Goal: Find specific page/section: Find specific page/section

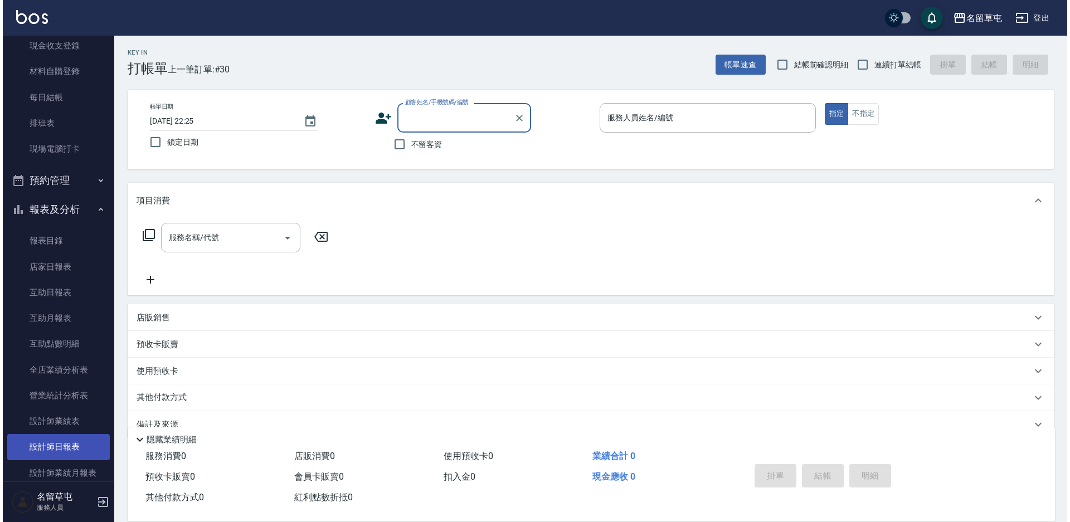
scroll to position [111, 0]
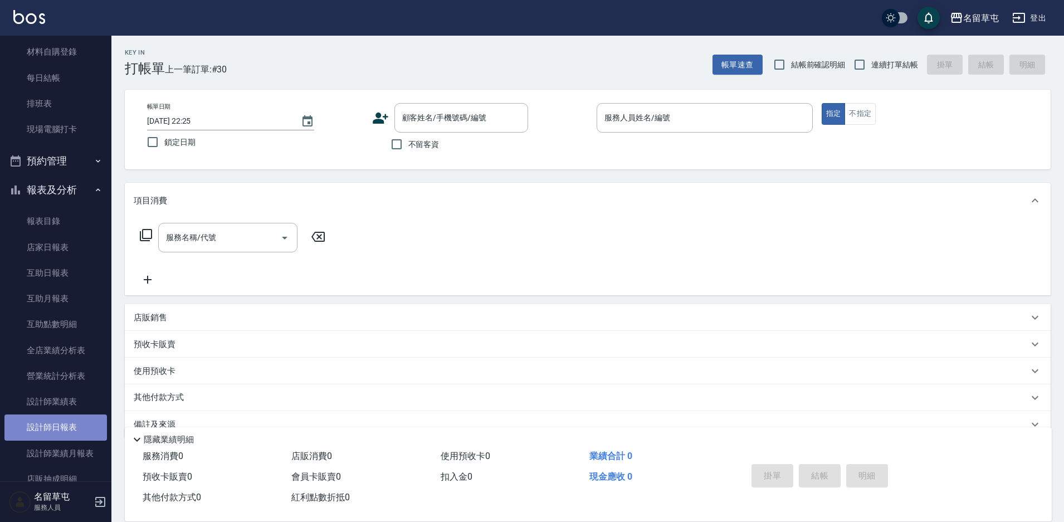
click at [79, 433] on link "設計師日報表" at bounding box center [55, 427] width 103 height 26
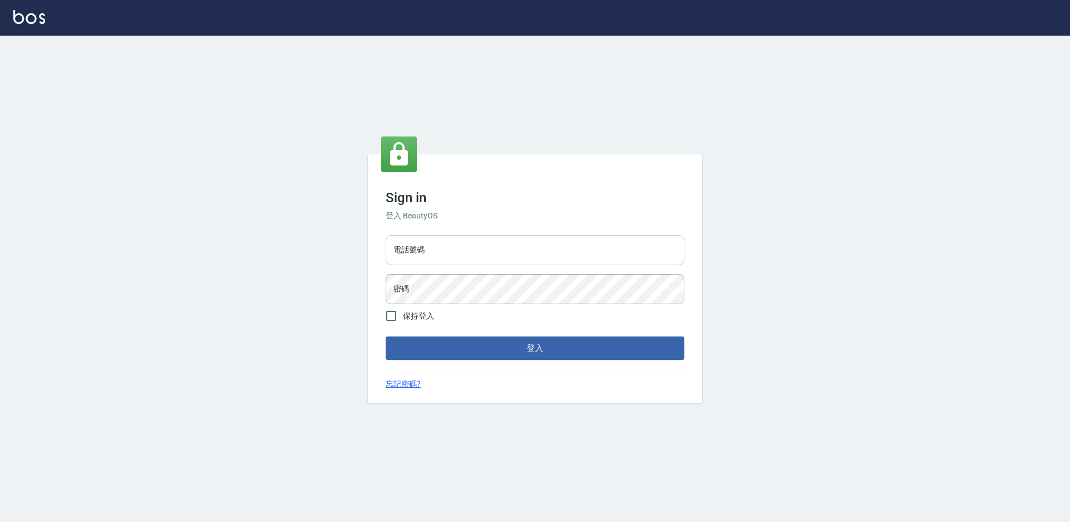
click at [530, 250] on input "電話號碼" at bounding box center [535, 250] width 299 height 30
type input "2306457"
click at [386, 336] on button "登入" at bounding box center [535, 347] width 299 height 23
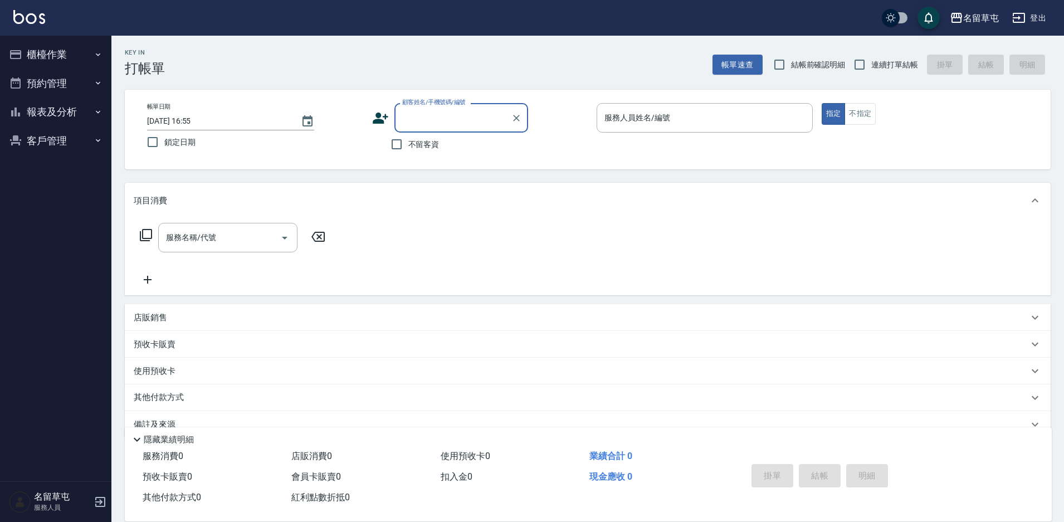
click at [26, 115] on button "報表及分析" at bounding box center [55, 111] width 103 height 29
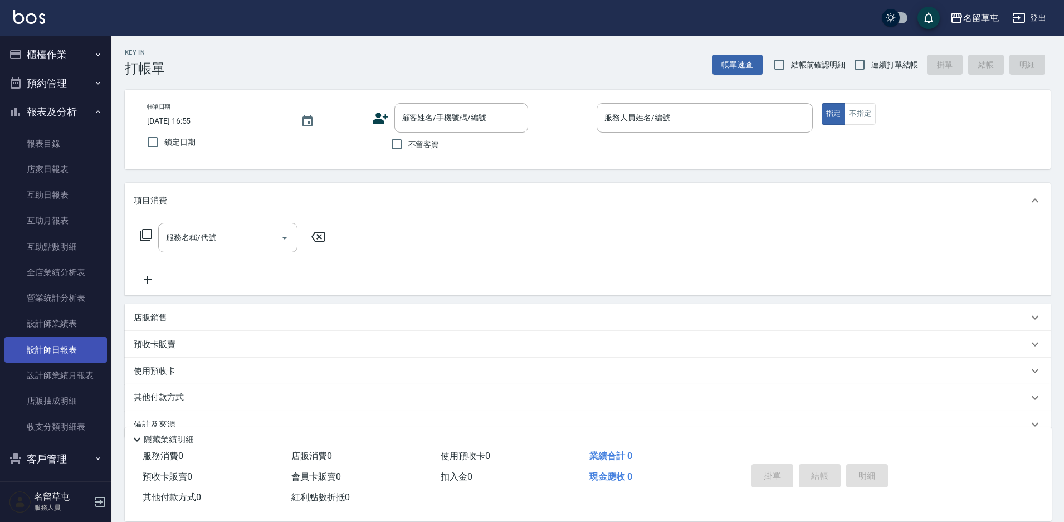
click at [64, 349] on link "設計師日報表" at bounding box center [55, 350] width 103 height 26
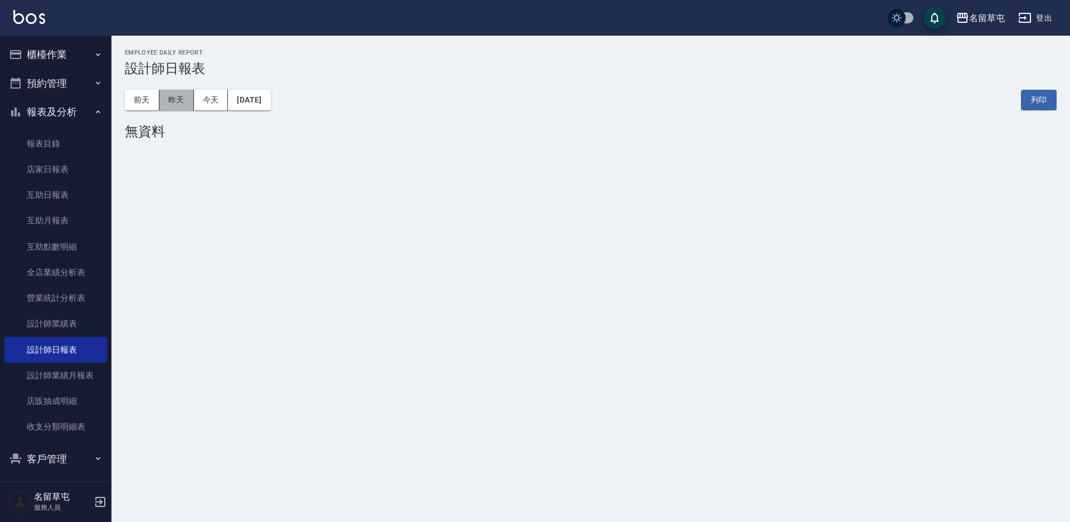
click at [174, 90] on button "昨天" at bounding box center [176, 100] width 35 height 21
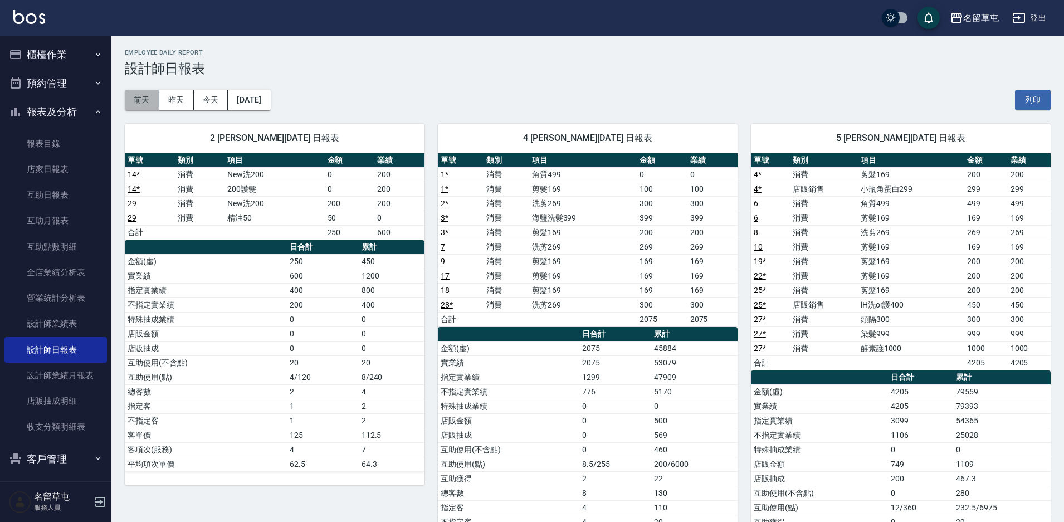
click at [127, 100] on button "前天" at bounding box center [142, 100] width 35 height 21
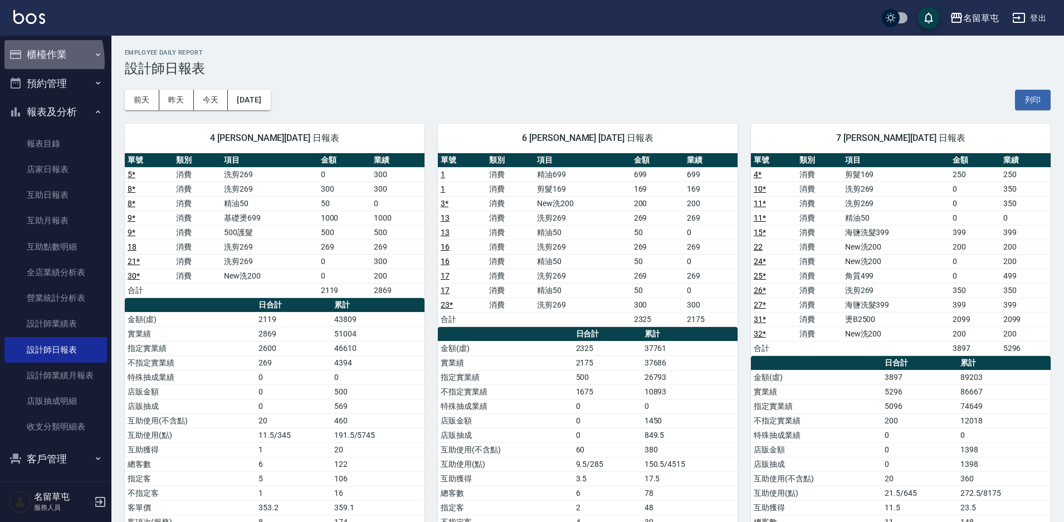
click at [22, 61] on button "櫃檯作業" at bounding box center [55, 54] width 103 height 29
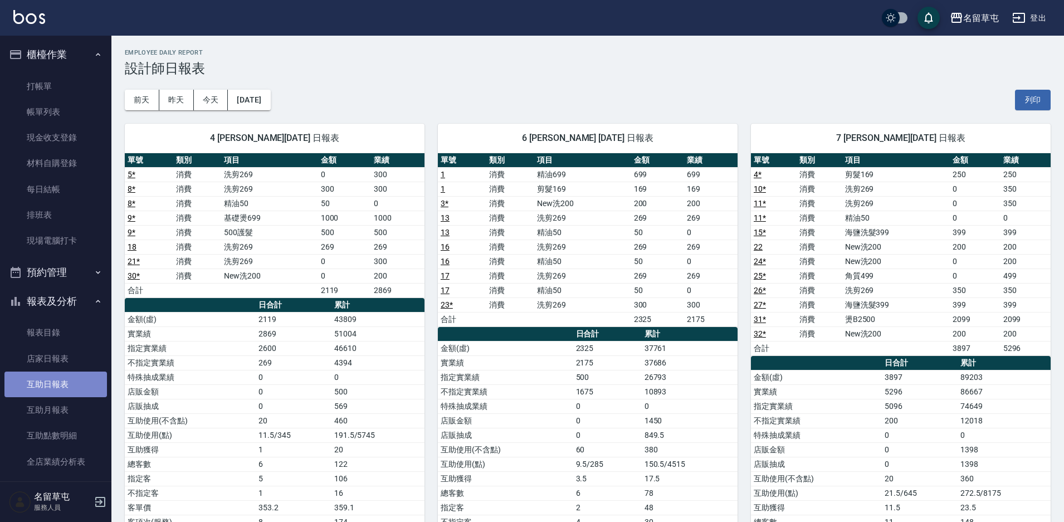
click at [69, 389] on link "互助日報表" at bounding box center [55, 385] width 103 height 26
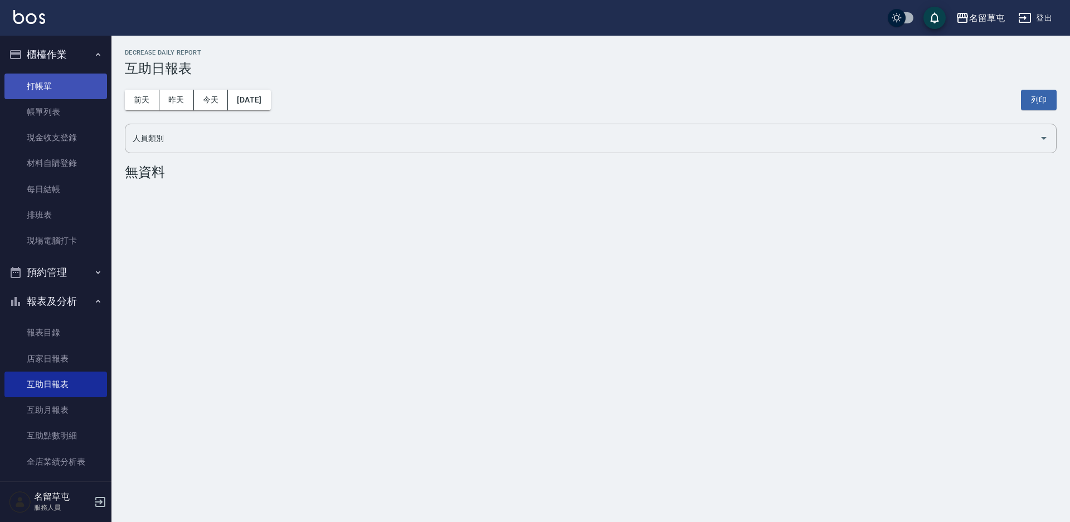
click at [42, 90] on link "打帳單" at bounding box center [55, 87] width 103 height 26
